Goal: Task Accomplishment & Management: Manage account settings

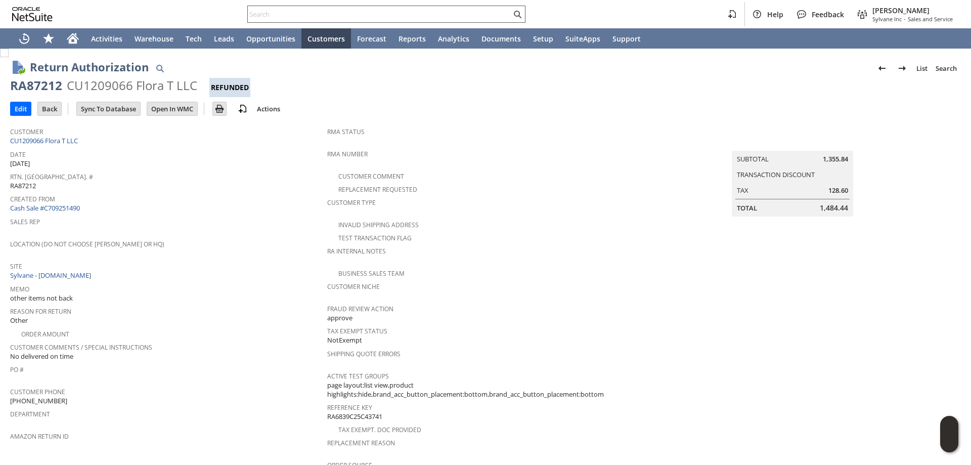
click at [295, 11] on input "text" at bounding box center [379, 14] width 263 height 12
paste input "RA88748"
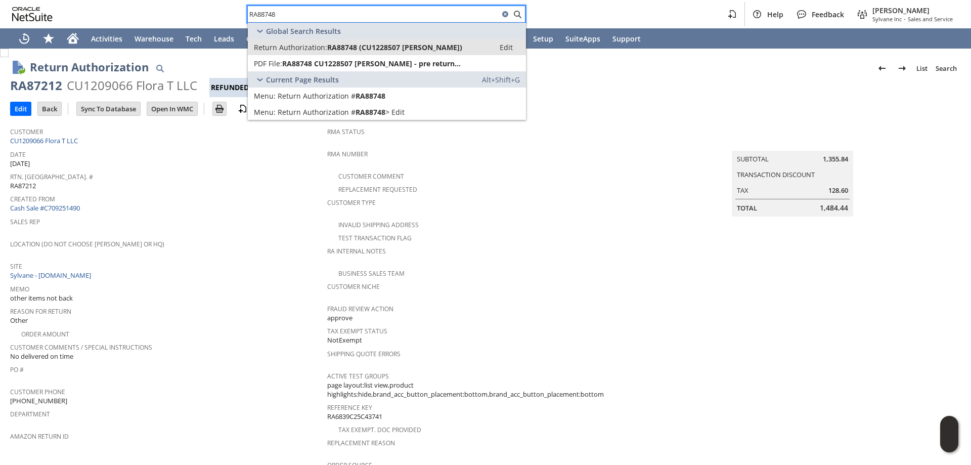
type input "RA88748"
click at [331, 48] on span "RA88748 (CU1228507 Michael Himmelwright)" at bounding box center [394, 47] width 135 height 10
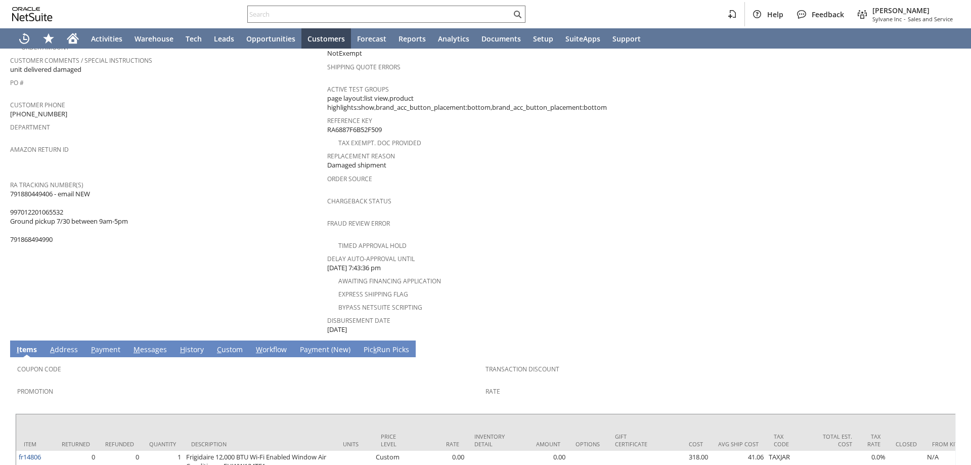
scroll to position [259, 0]
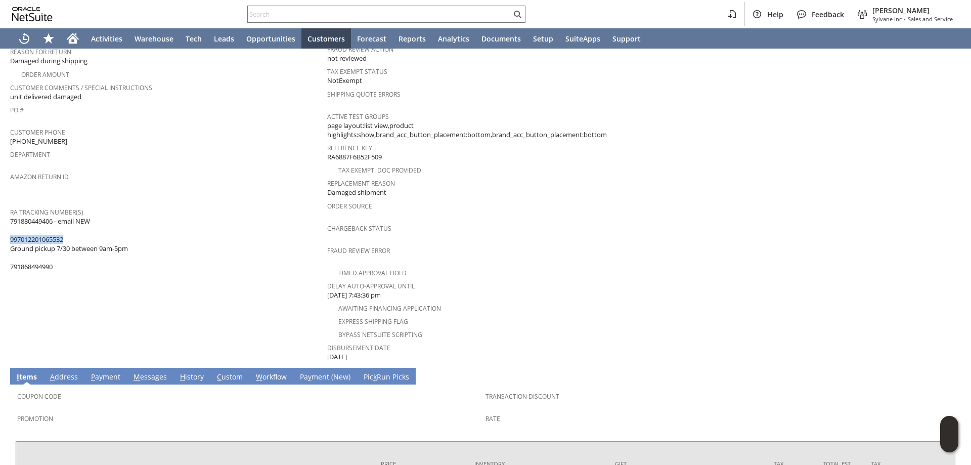
drag, startPoint x: 70, startPoint y: 227, endPoint x: 11, endPoint y: 230, distance: 58.7
click at [11, 230] on span "791880449406 - email NEW 997012201065532 Ground pickup 7/30 between 9am-5pm 791…" at bounding box center [69, 243] width 118 height 55
copy span "997012201065532"
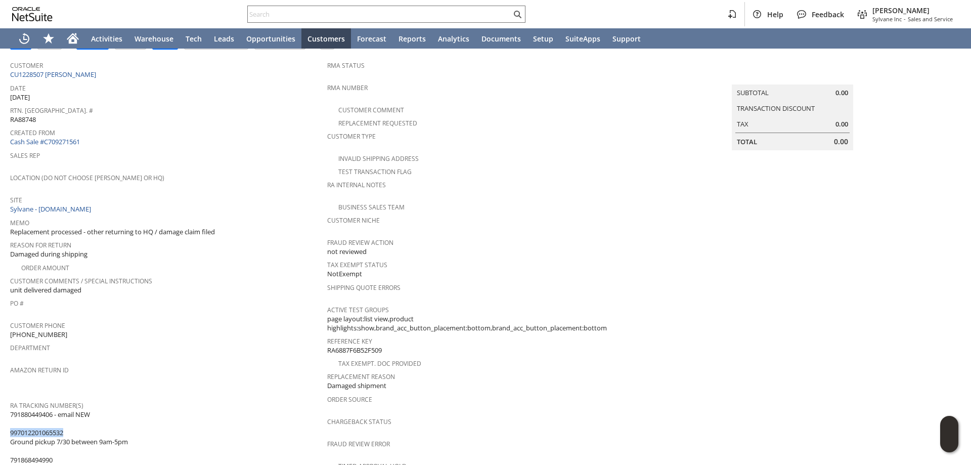
scroll to position [57, 0]
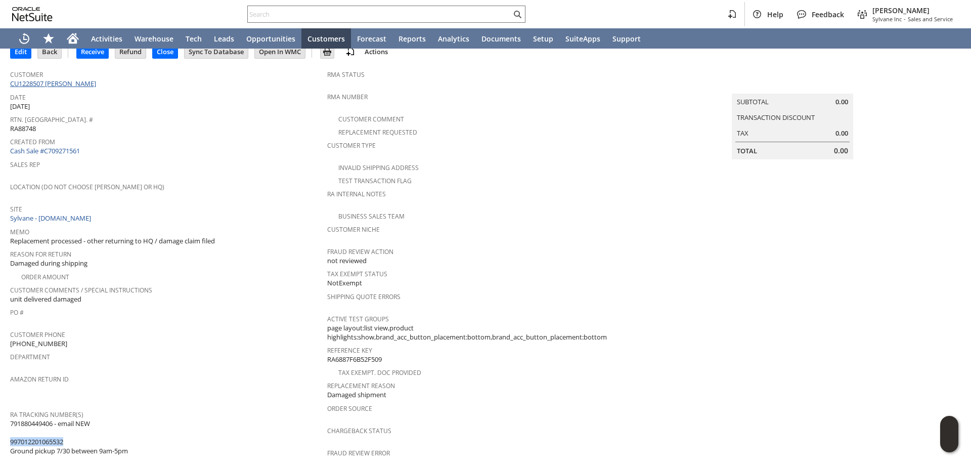
click at [78, 85] on link "CU1228507 Michael Himmelwright" at bounding box center [54, 83] width 89 height 9
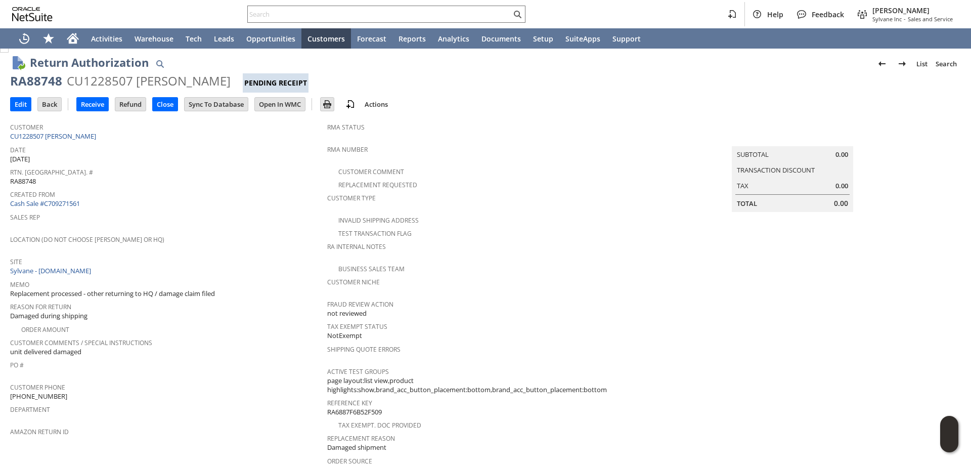
scroll to position [0, 0]
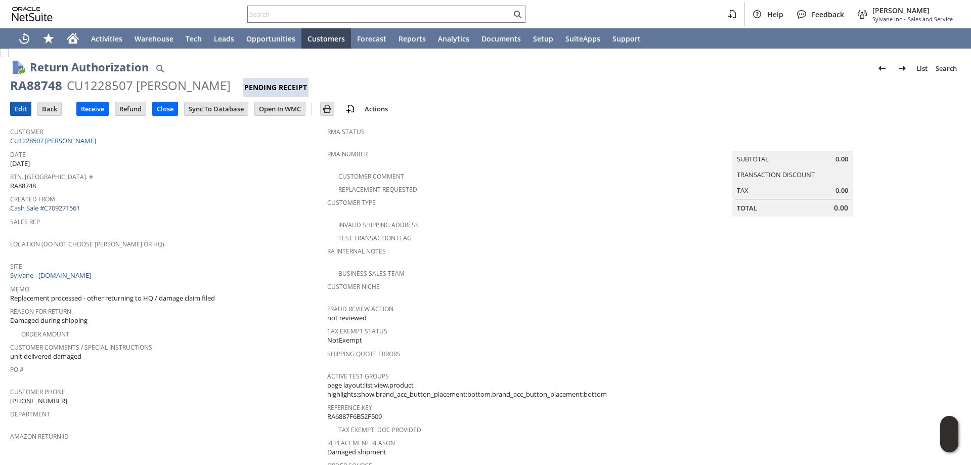
click at [24, 109] on input "Edit" at bounding box center [21, 108] width 20 height 13
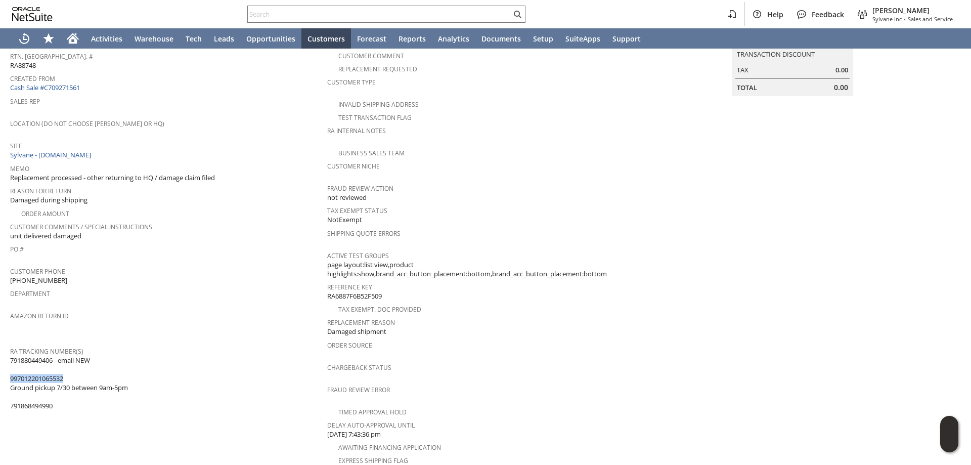
scroll to position [152, 0]
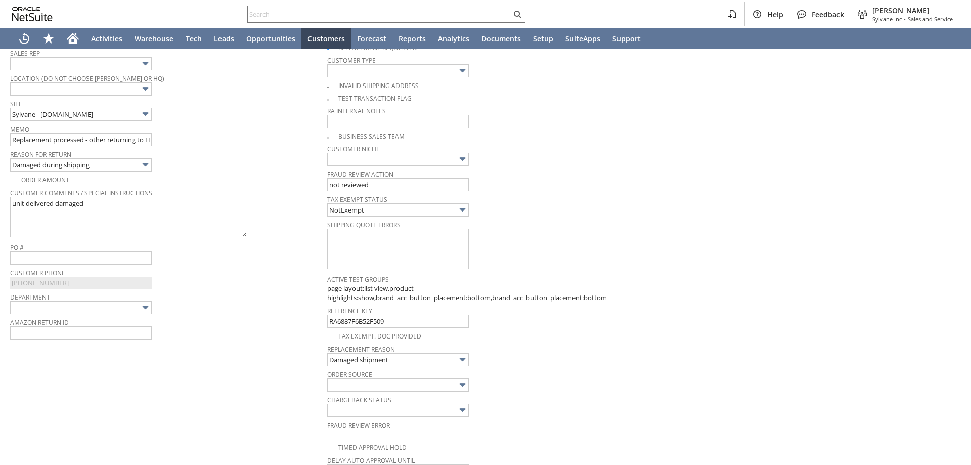
type input "Add"
type input "Copy Previous"
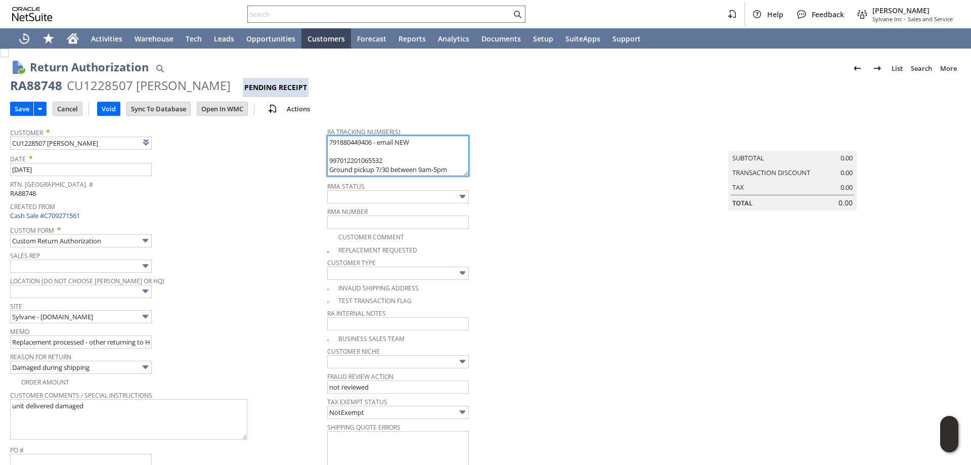
drag, startPoint x: 317, startPoint y: 139, endPoint x: 299, endPoint y: 140, distance: 18.2
click at [291, 140] on tr "Customer * CU1228507 Michael Himmelwright List Search Date * 7/28/2025 Rtn. Aut…" at bounding box center [485, 433] width 951 height 623
paste textarea "997012201065587"
type textarea "997012201065587 997012201065532 Ground pickup 7/30 between 9am-5pm 791868494990"
click at [25, 107] on input "Save" at bounding box center [22, 108] width 23 height 13
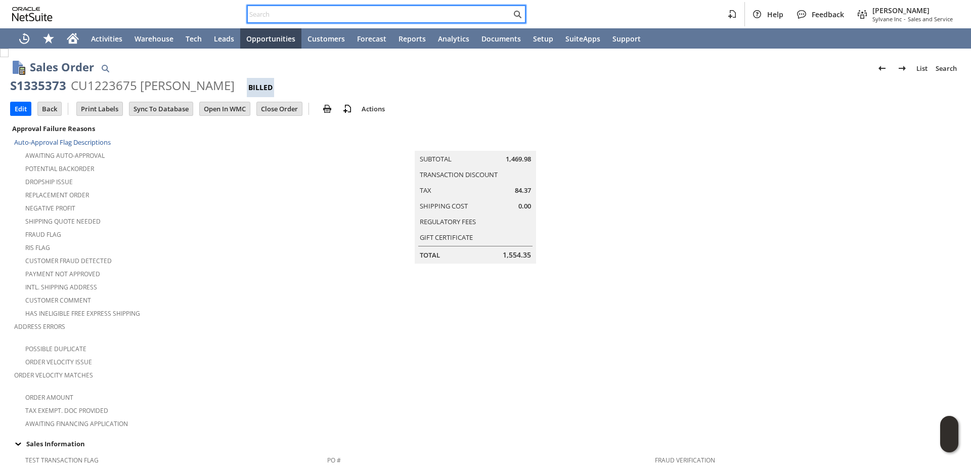
click at [356, 13] on input "text" at bounding box center [379, 14] width 263 height 12
paste input "9177478587"
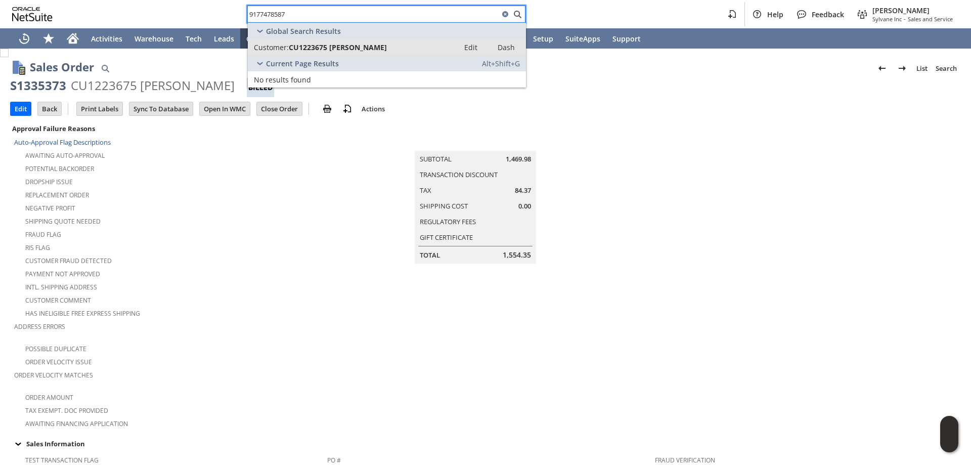
type input "9177478587"
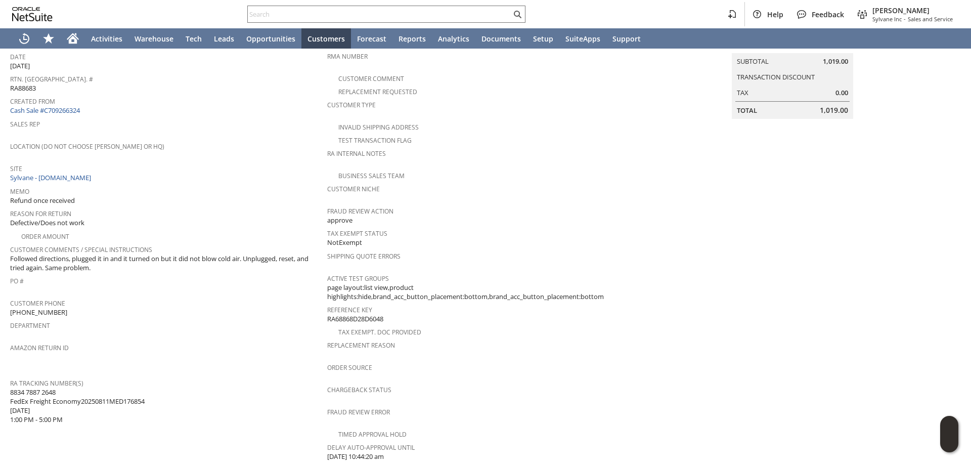
scroll to position [152, 0]
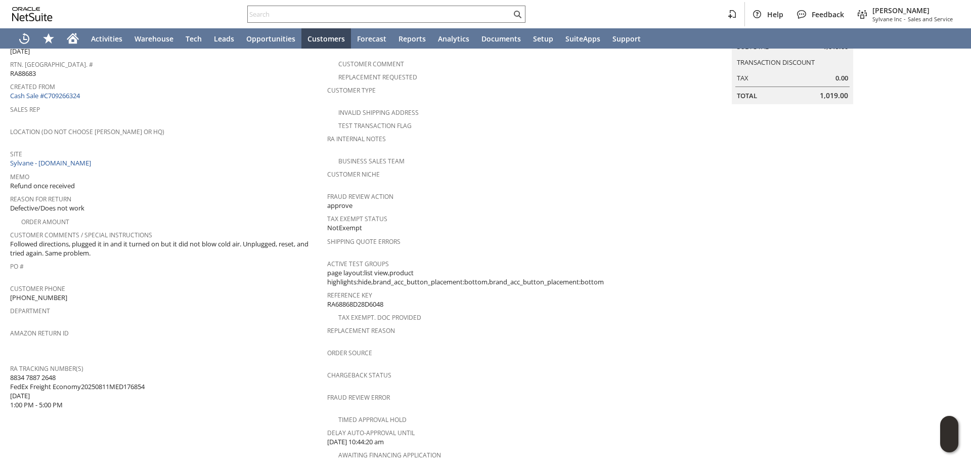
drag, startPoint x: 60, startPoint y: 367, endPoint x: 10, endPoint y: 369, distance: 49.6
click at [10, 373] on span "8834 7887 2648 FedEx Freight Economy20250811MED176854 [DATE] 1:00 PM - 5:00 PM" at bounding box center [77, 391] width 135 height 37
copy span "8834 7887 2648"
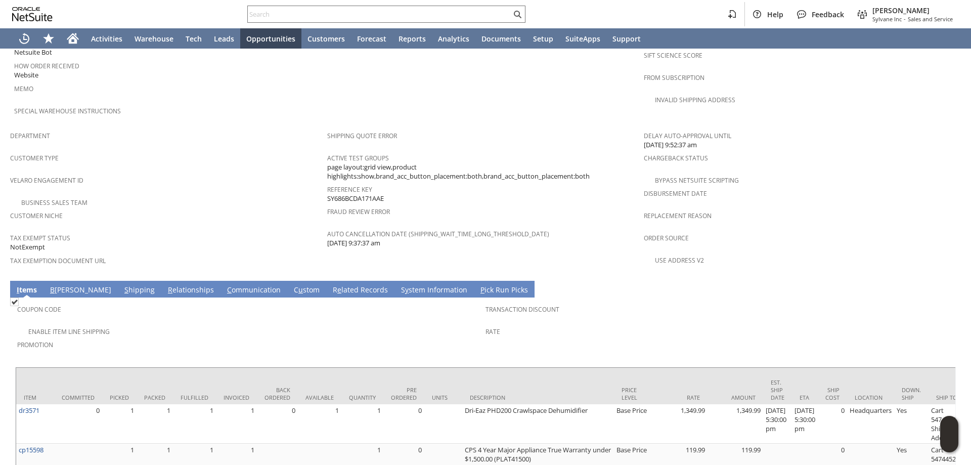
scroll to position [581, 0]
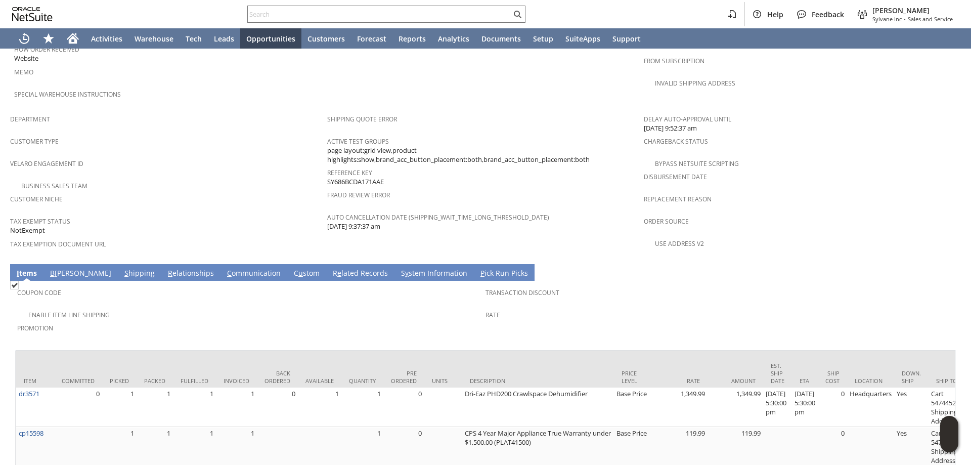
click at [292, 321] on div "Promotion" at bounding box center [248, 331] width 463 height 21
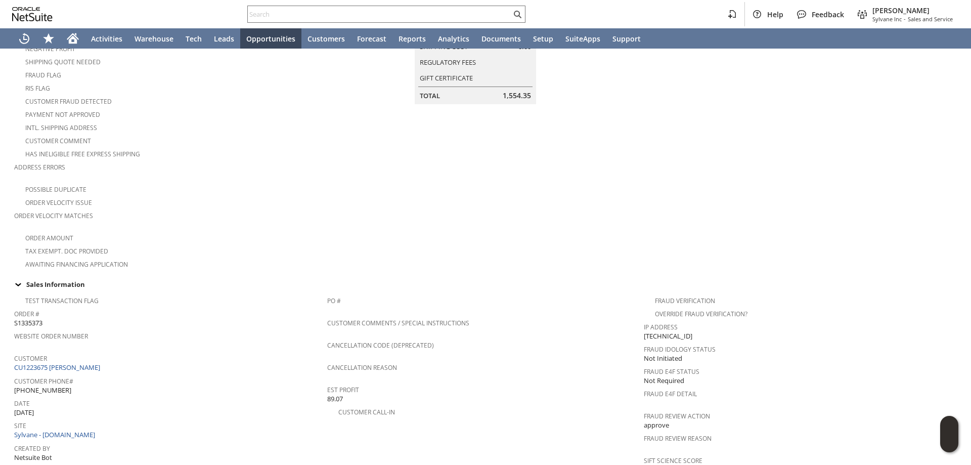
scroll to position [152, 0]
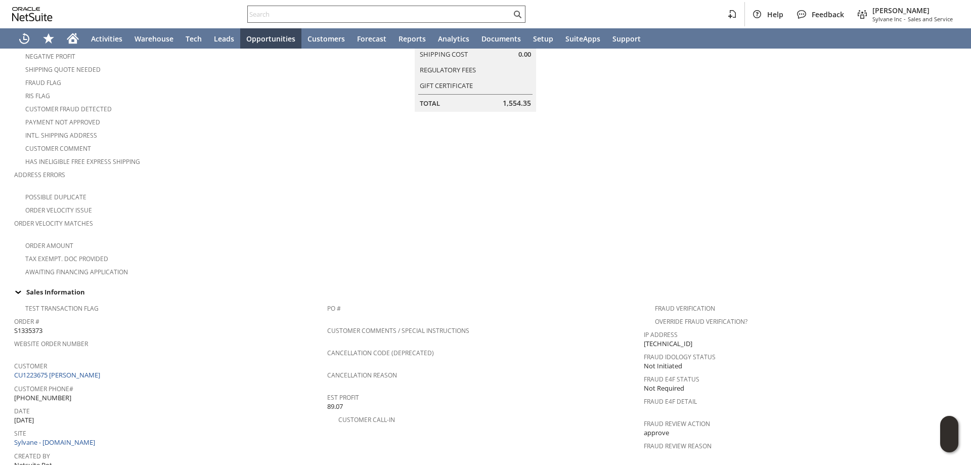
click at [436, 16] on input "text" at bounding box center [379, 14] width 263 height 12
paste input "Eric.Ross@aarcorp.com"
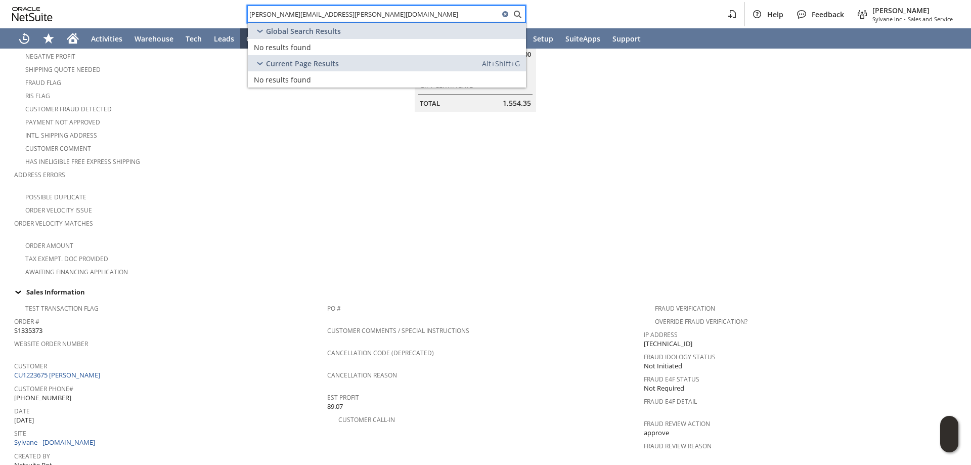
drag, startPoint x: 338, startPoint y: 13, endPoint x: 156, endPoint y: 5, distance: 182.2
click at [156, 5] on div "Eric.Ross@aarcorp.com Help Feedback Mark Neri Sylvane Inc - Sales and Service" at bounding box center [485, 14] width 971 height 28
paste input "N. Ross"
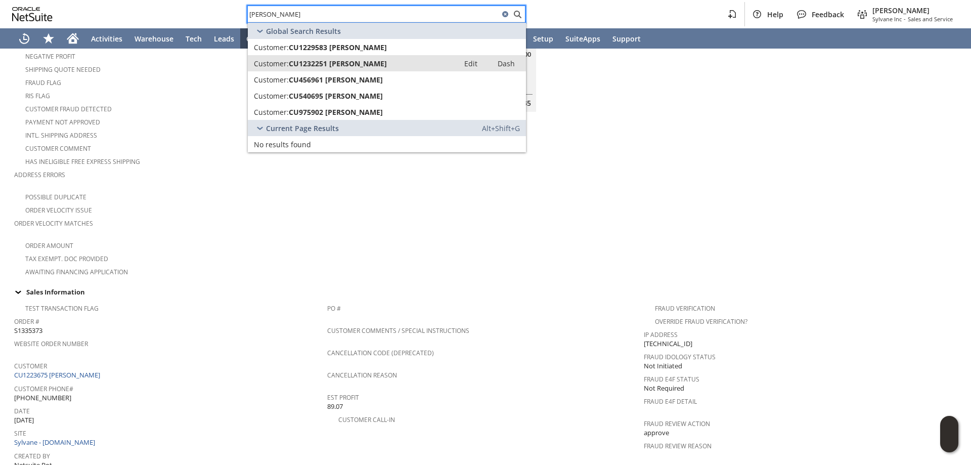
type input "Eric N. Ross"
click at [364, 62] on div "Customer: CU1232251 Eric Ross" at bounding box center [353, 64] width 199 height 10
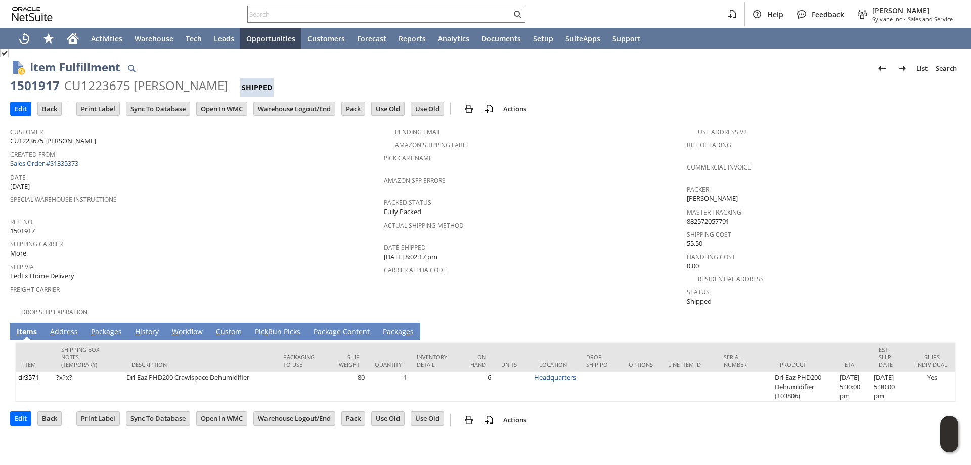
click at [111, 327] on link "P ackages" at bounding box center [107, 332] width 36 height 11
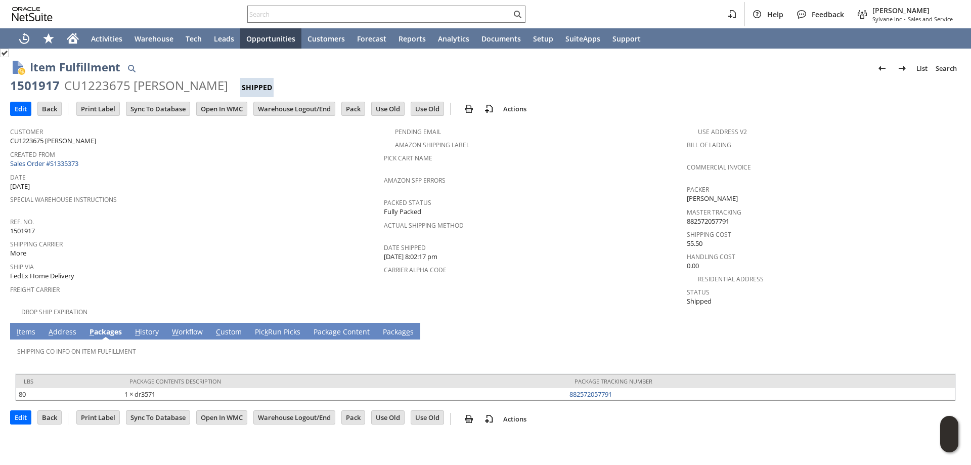
click at [32, 329] on link "I tems" at bounding box center [26, 332] width 24 height 11
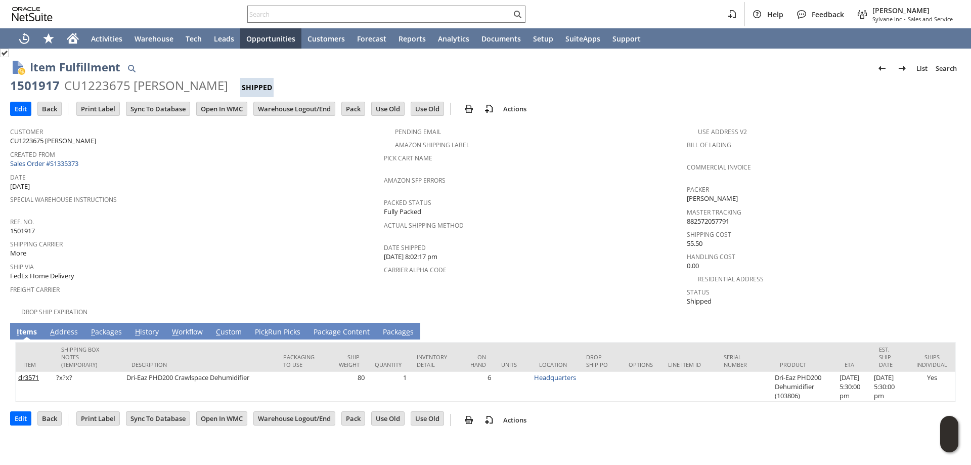
click at [119, 327] on link "P ackages" at bounding box center [107, 332] width 36 height 11
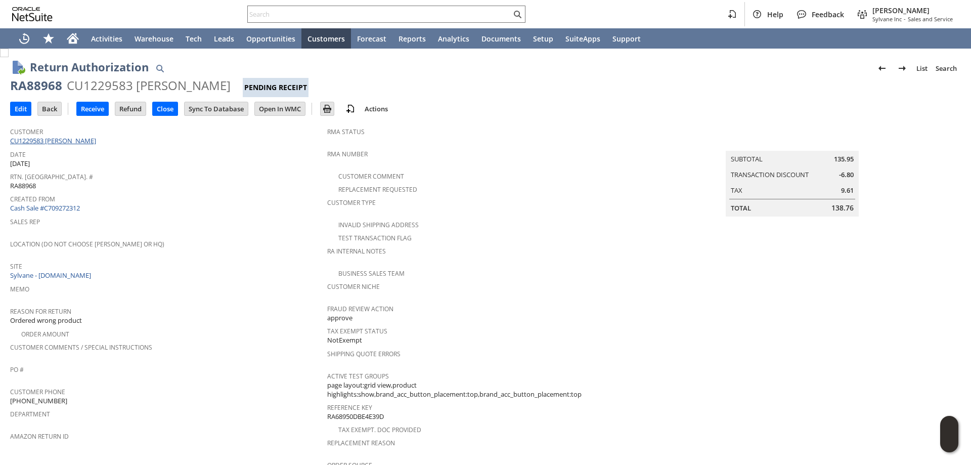
click at [52, 144] on link "CU1229583 [PERSON_NAME]" at bounding box center [54, 140] width 89 height 9
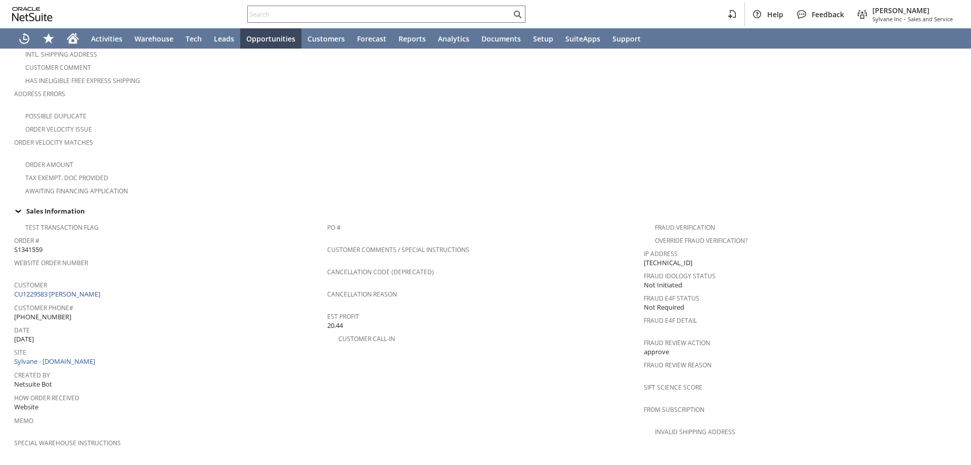
scroll to position [253, 0]
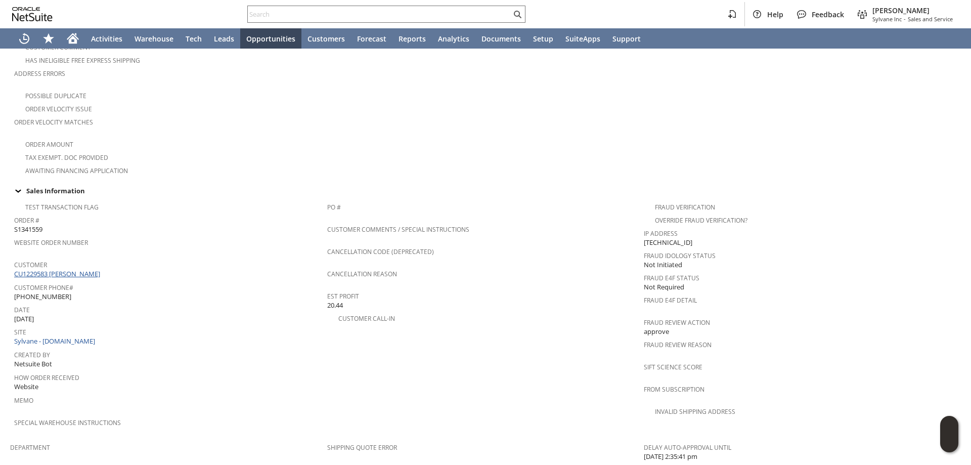
click at [71, 269] on link "CU1229583 eric ross" at bounding box center [58, 273] width 89 height 9
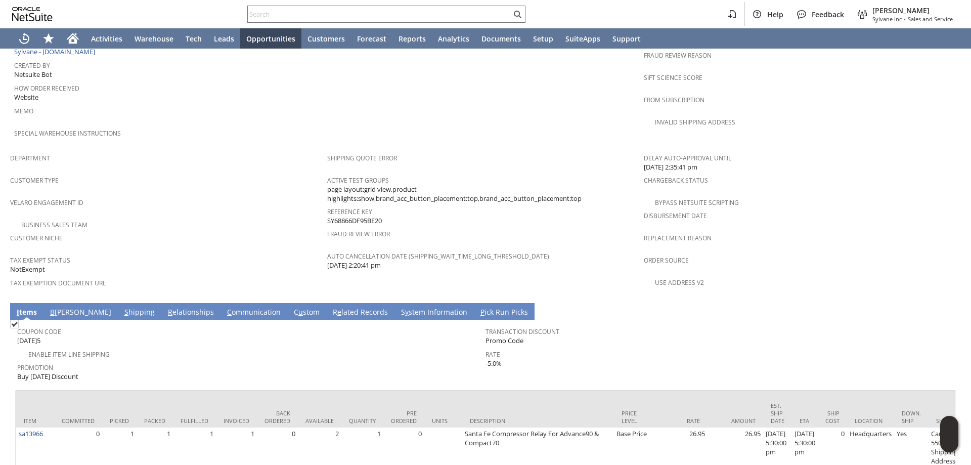
scroll to position [657, 0]
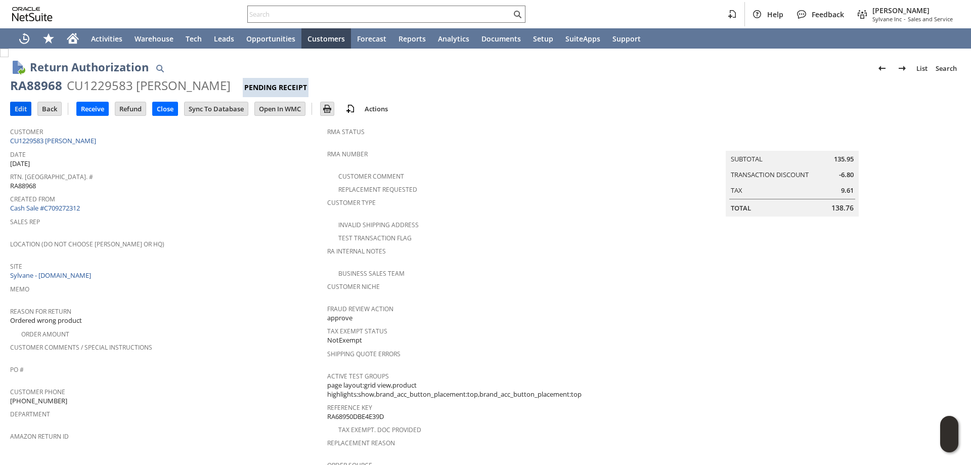
click at [25, 104] on input "Edit" at bounding box center [21, 108] width 20 height 13
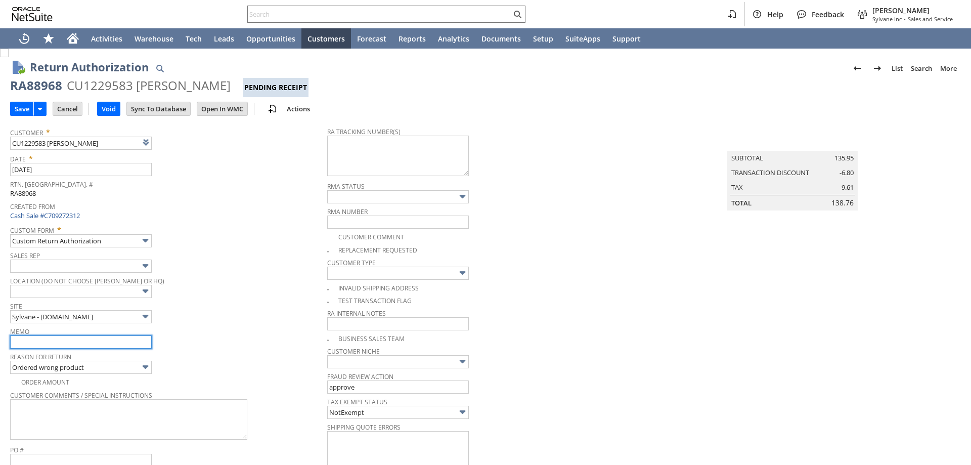
click at [86, 344] on input "text" at bounding box center [81, 341] width 142 height 13
click at [73, 343] on input "text" at bounding box center [81, 341] width 142 height 13
type input "Refund once received"
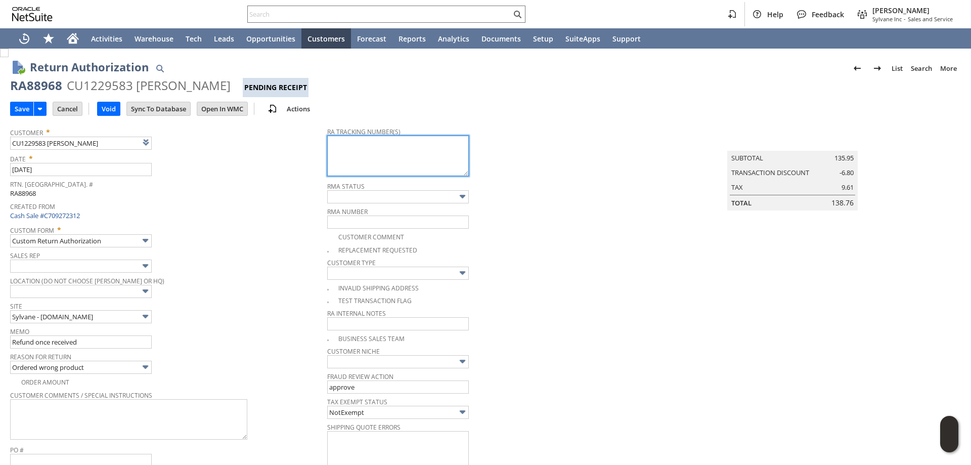
click at [380, 161] on textarea at bounding box center [398, 156] width 142 height 40
paste textarea "1Z 1X3 W93 03 5902 1670"
type textarea "1Z1X3W930359021670 - UPS"
click at [21, 107] on input "Save" at bounding box center [22, 108] width 23 height 13
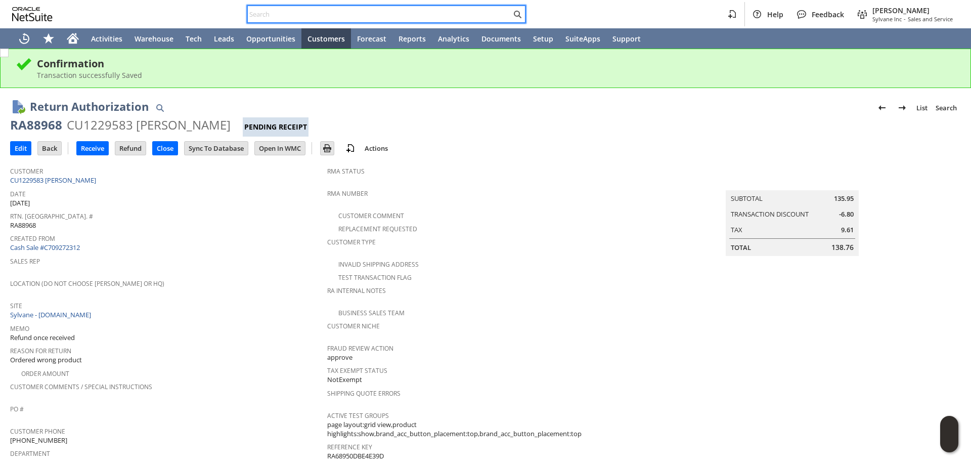
click at [294, 13] on input "text" at bounding box center [379, 14] width 263 height 12
paste input "6097517427"
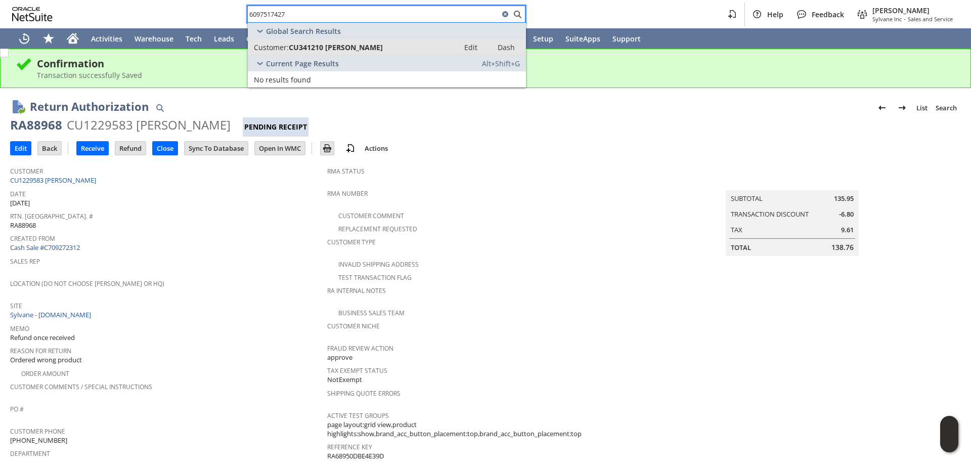
type input "6097517427"
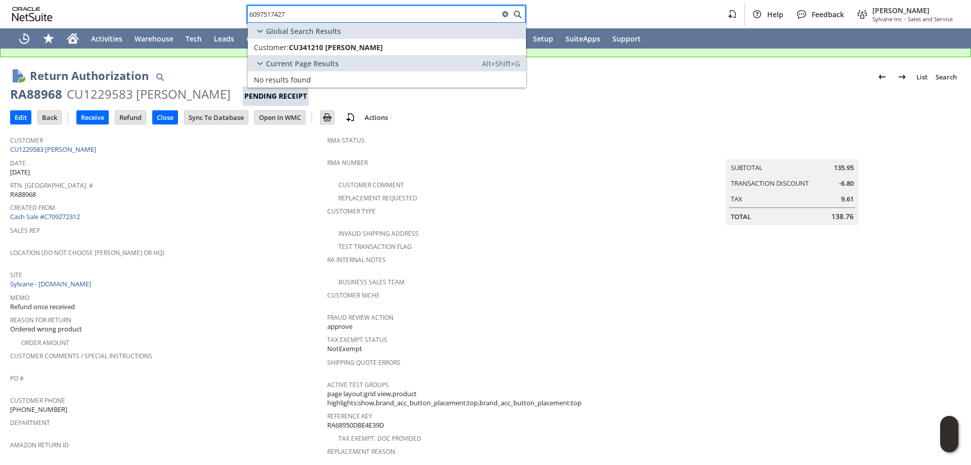
scroll to position [152, 0]
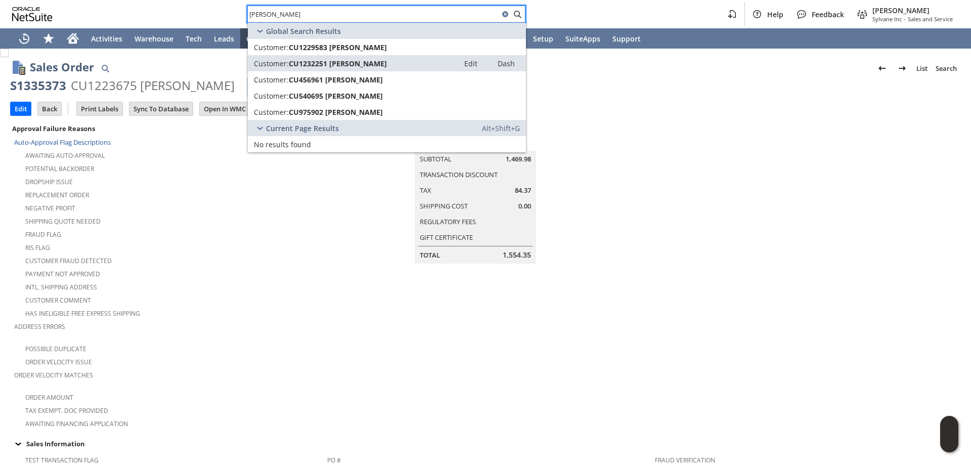
click at [288, 270] on div "Payment not approved" at bounding box center [170, 273] width 313 height 12
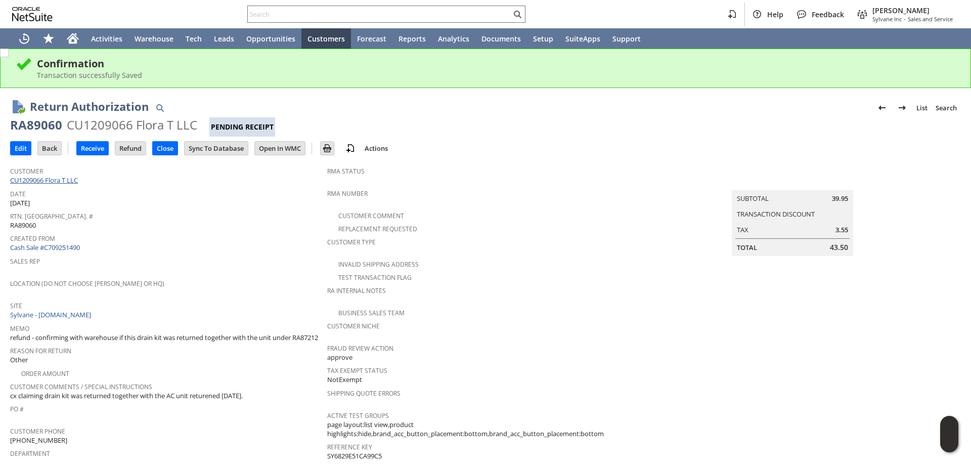
click at [63, 182] on link "CU1209066 Flora T LLC" at bounding box center [45, 179] width 70 height 9
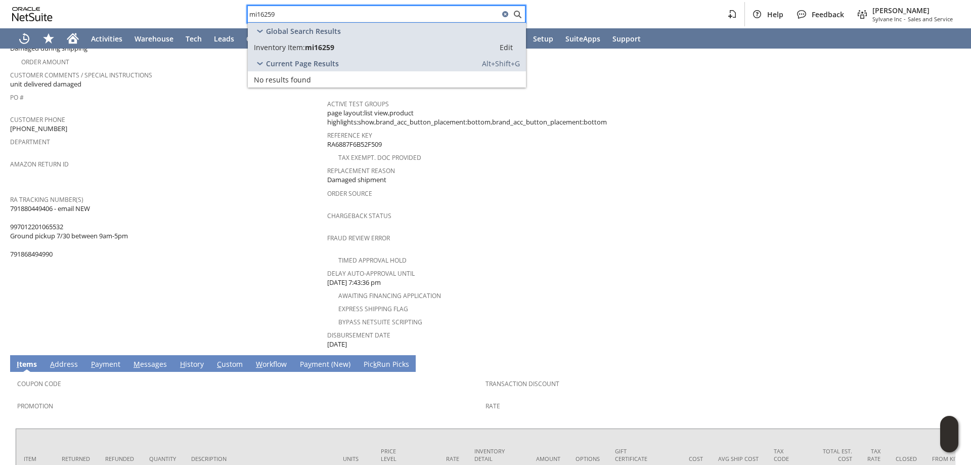
scroll to position [303, 0]
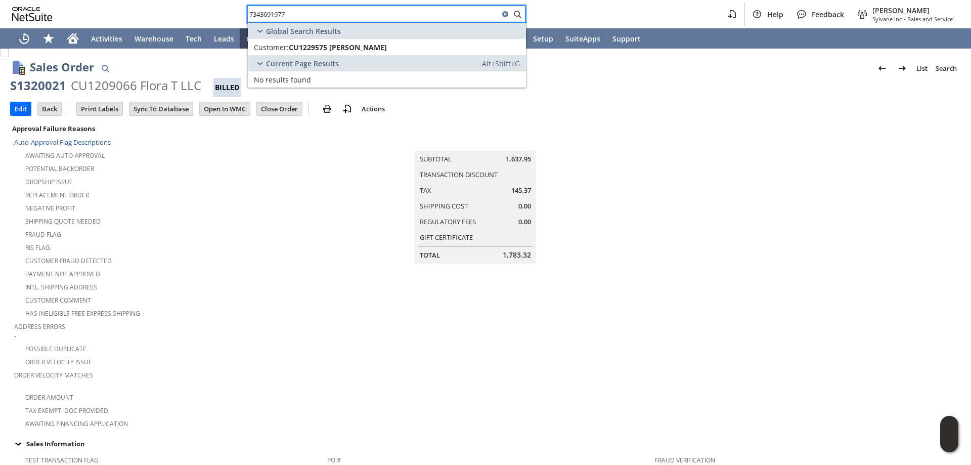
scroll to position [253, 0]
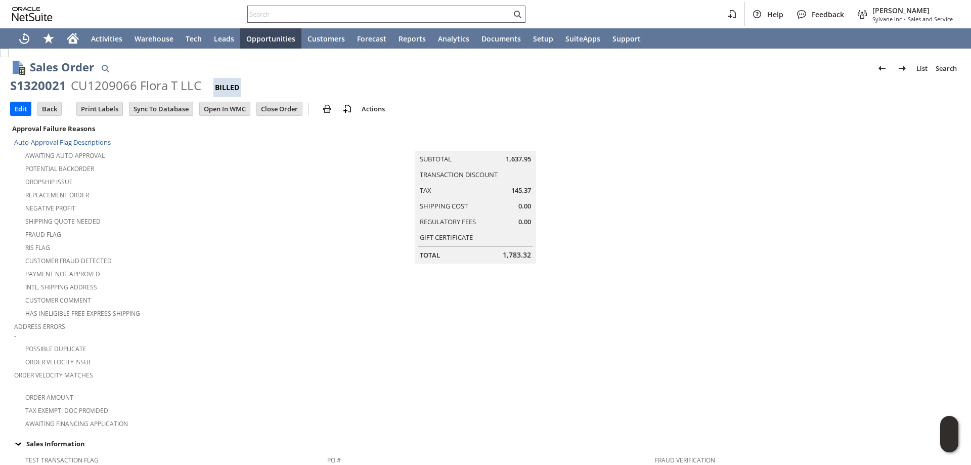
scroll to position [285, 0]
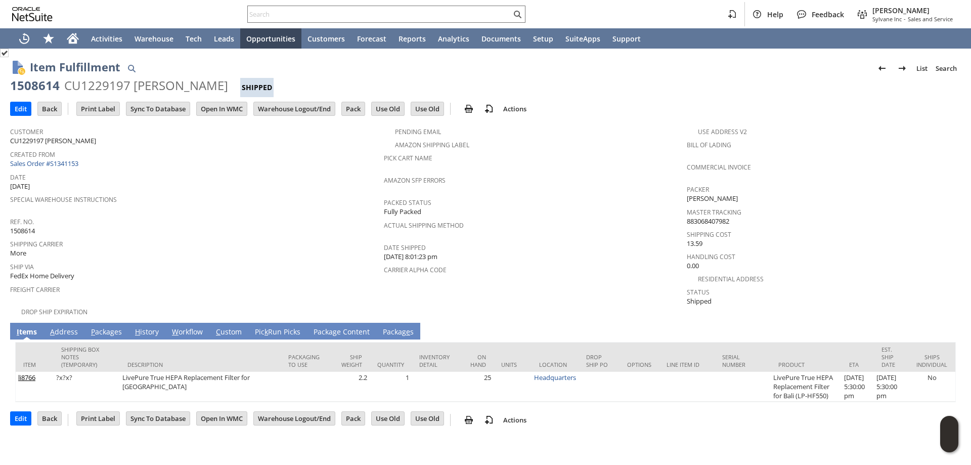
click at [106, 327] on link "P ackages" at bounding box center [107, 332] width 36 height 11
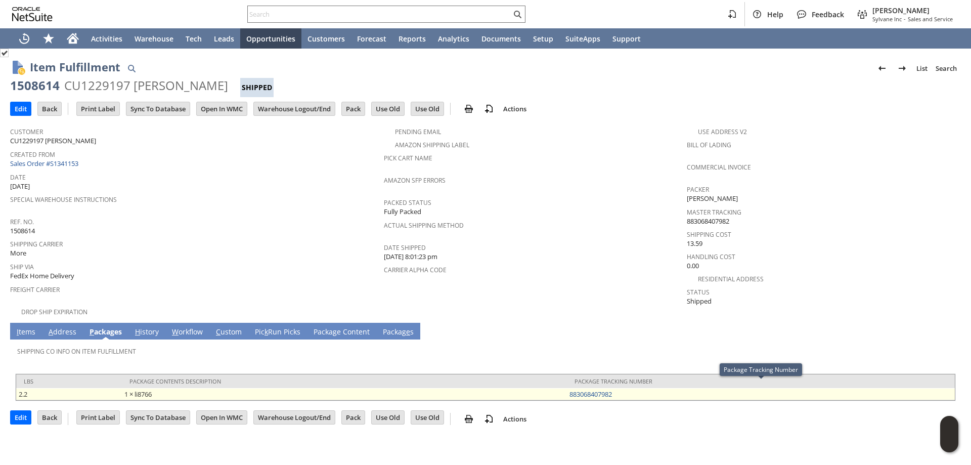
drag, startPoint x: 577, startPoint y: 388, endPoint x: 566, endPoint y: 388, distance: 11.1
click at [566, 388] on tr "2.2 1 × li8766 883068407982" at bounding box center [485, 394] width 939 height 12
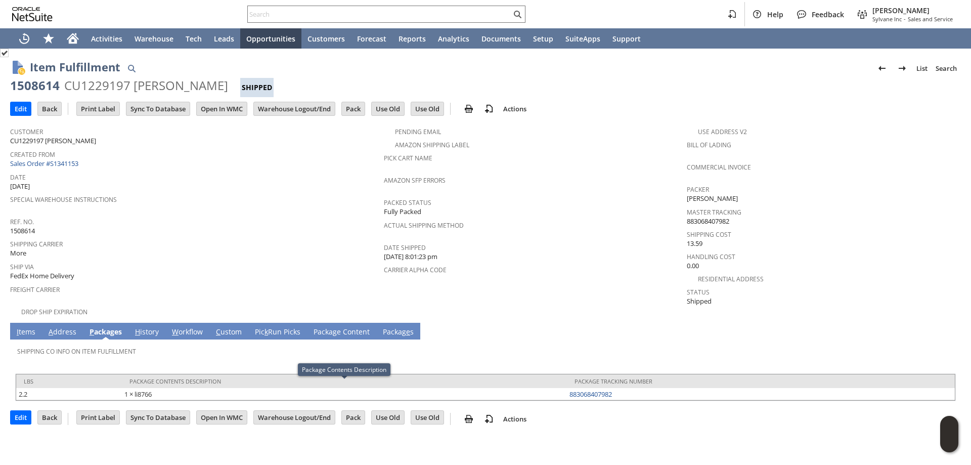
copy tr "1 × li8766 883068407982"
click at [25, 327] on link "I tems" at bounding box center [26, 332] width 24 height 11
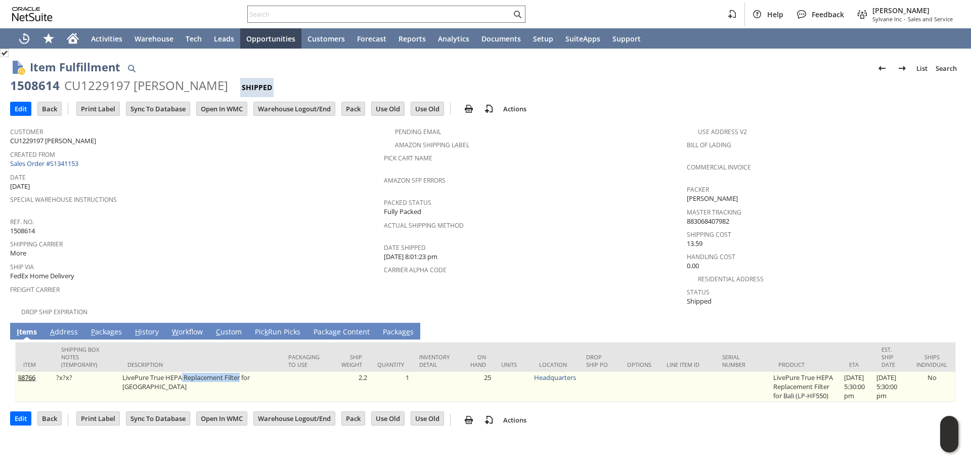
drag, startPoint x: 182, startPoint y: 371, endPoint x: 239, endPoint y: 372, distance: 57.2
click at [239, 372] on td "LivePure True HEPA Replacement Filter for Bali" at bounding box center [200, 387] width 161 height 30
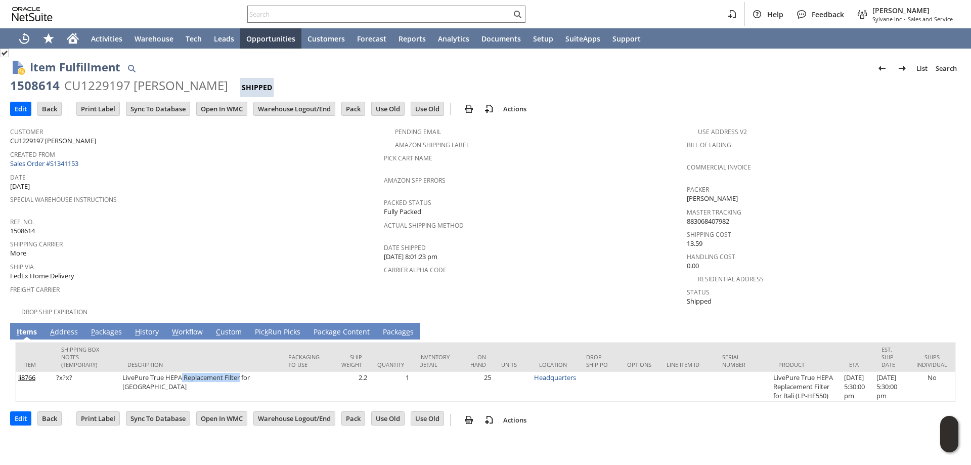
copy td "Replacement Filter"
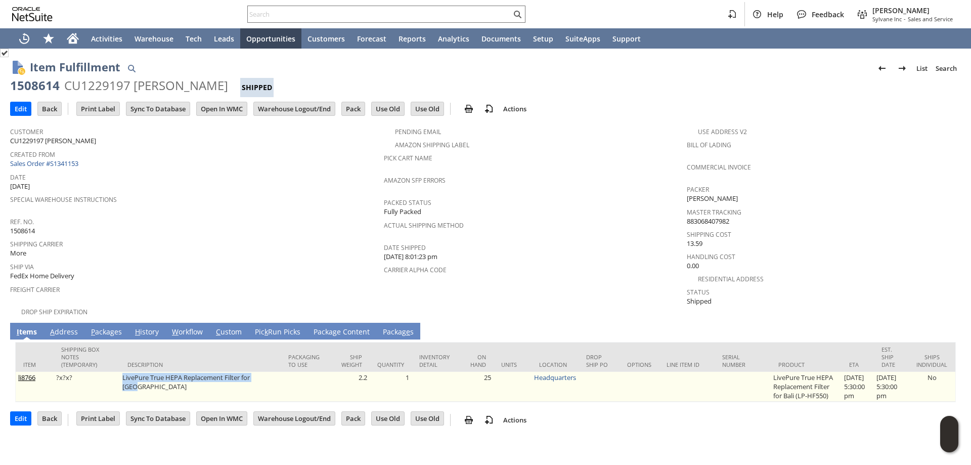
drag, startPoint x: 121, startPoint y: 367, endPoint x: 266, endPoint y: 369, distance: 144.6
click at [266, 372] on td "LivePure True HEPA Replacement Filter for Bali" at bounding box center [200, 387] width 161 height 30
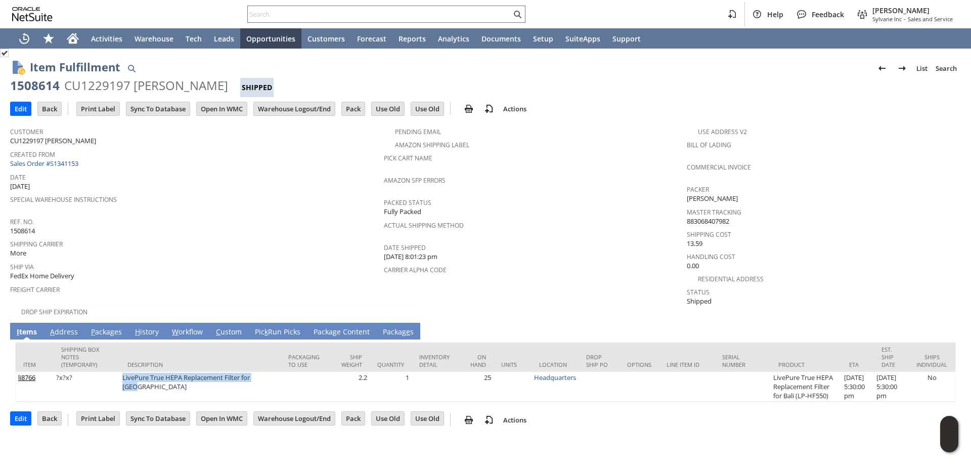
copy td "LivePure True HEPA Replacement Filter for Bali"
drag, startPoint x: 40, startPoint y: 376, endPoint x: 51, endPoint y: 346, distance: 31.2
click at [18, 373] on td "li8766" at bounding box center [35, 387] width 38 height 30
copy link "li8766"
click at [61, 327] on link "A ddress" at bounding box center [64, 332] width 33 height 11
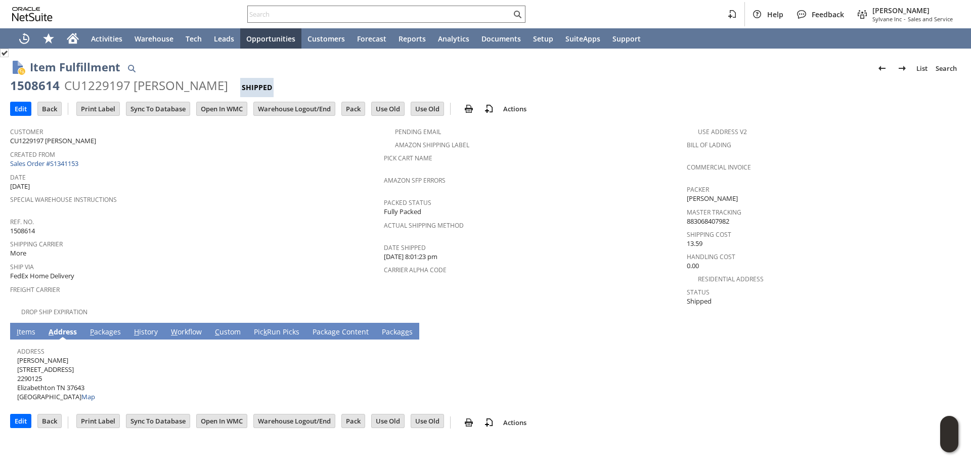
drag, startPoint x: 42, startPoint y: 351, endPoint x: 69, endPoint y: 289, distance: 67.7
click at [18, 356] on span "Eileen K Gilbert 157 Emerald Hills Dr. 2290125 Elizabethton TN 37643 United Sta…" at bounding box center [56, 379] width 78 height 46
copy span "Eileen K Gilbert"
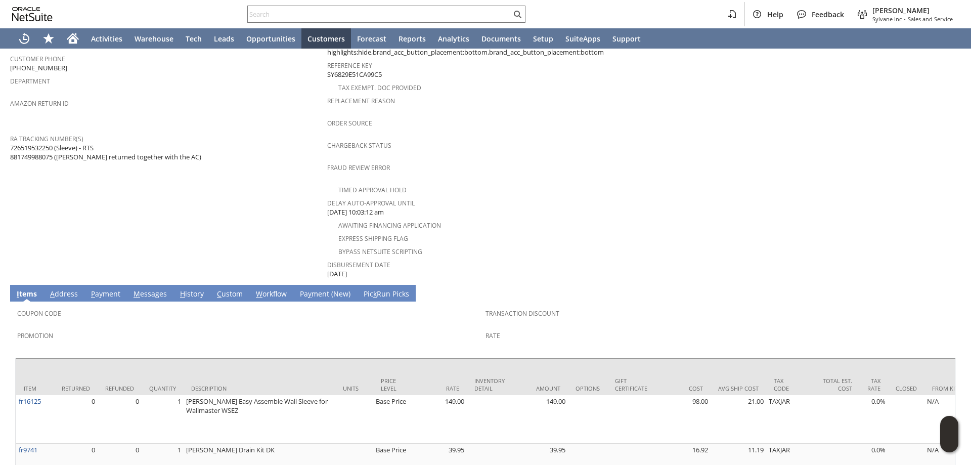
scroll to position [354, 0]
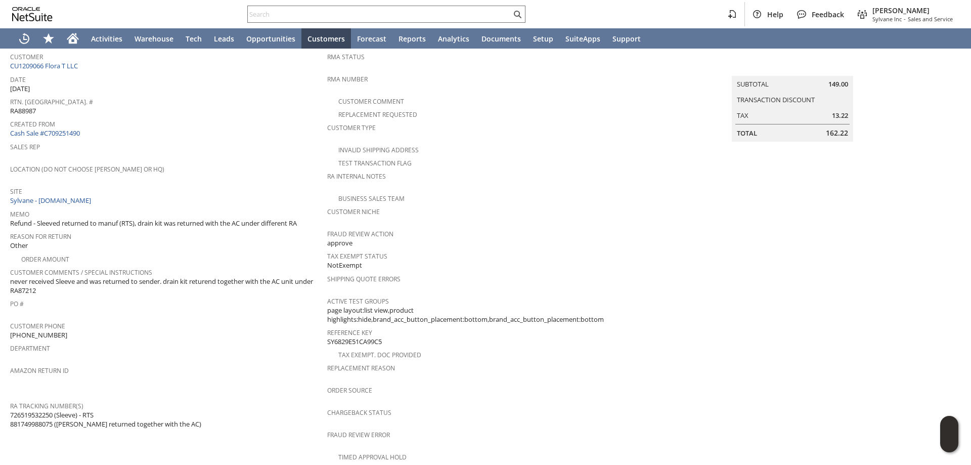
scroll to position [66, 0]
